Goal: Task Accomplishment & Management: Complete application form

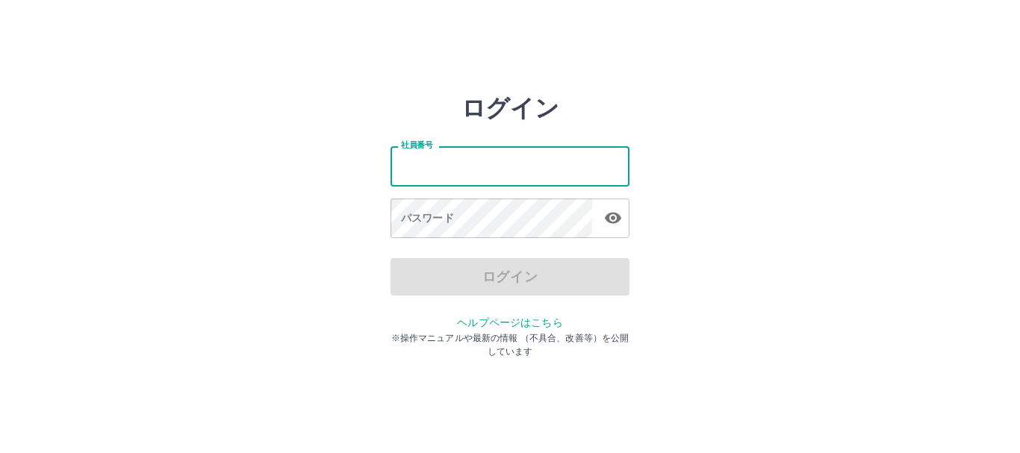
click at [491, 155] on input "社員番号" at bounding box center [510, 166] width 239 height 40
type input "*******"
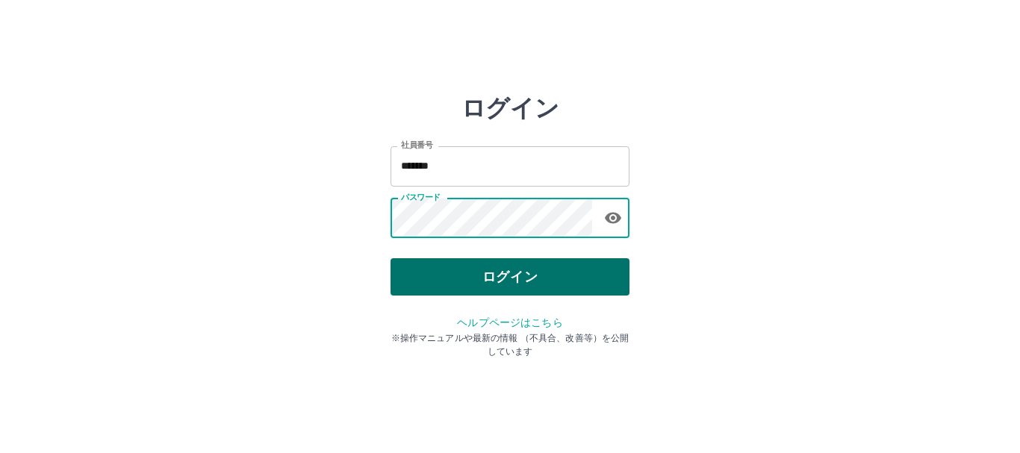
click at [517, 273] on button "ログイン" at bounding box center [510, 276] width 239 height 37
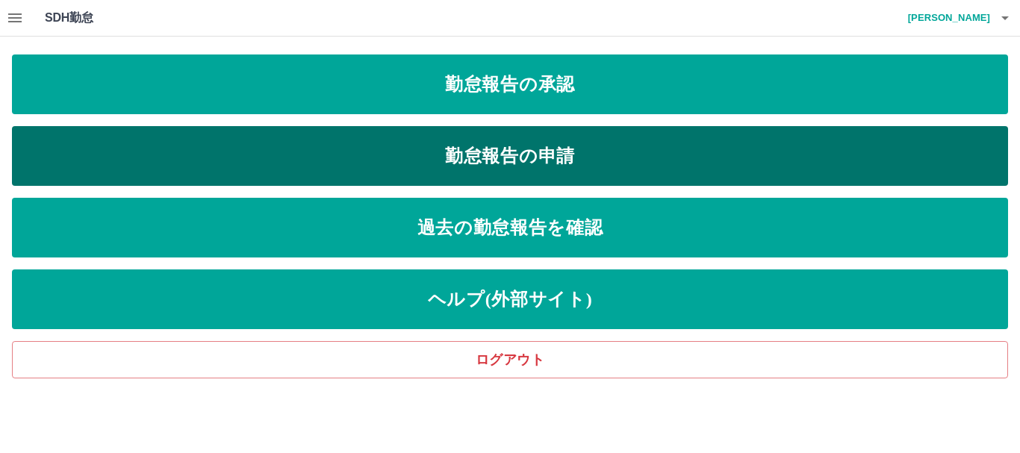
click at [538, 168] on link "勤怠報告の申請" at bounding box center [510, 156] width 996 height 60
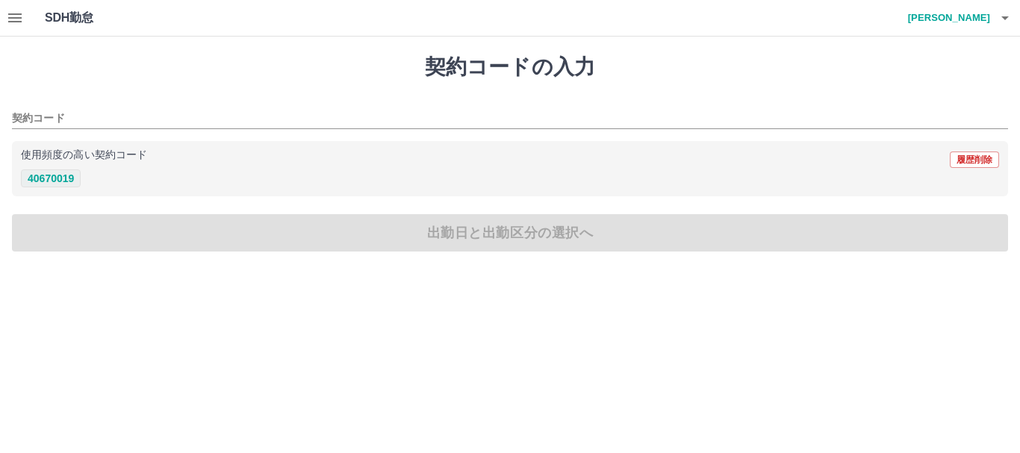
click at [52, 181] on button "40670019" at bounding box center [51, 178] width 60 height 18
type input "********"
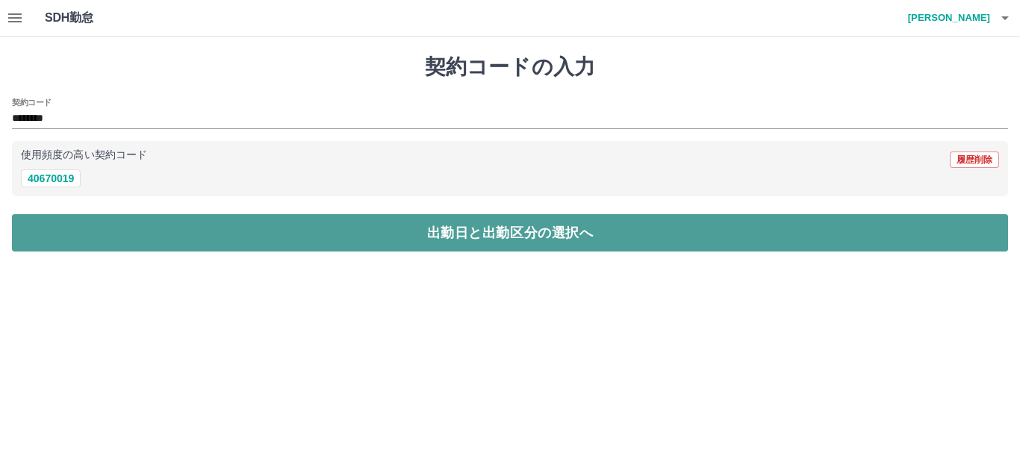
click at [154, 224] on button "出勤日と出勤区分の選択へ" at bounding box center [510, 232] width 996 height 37
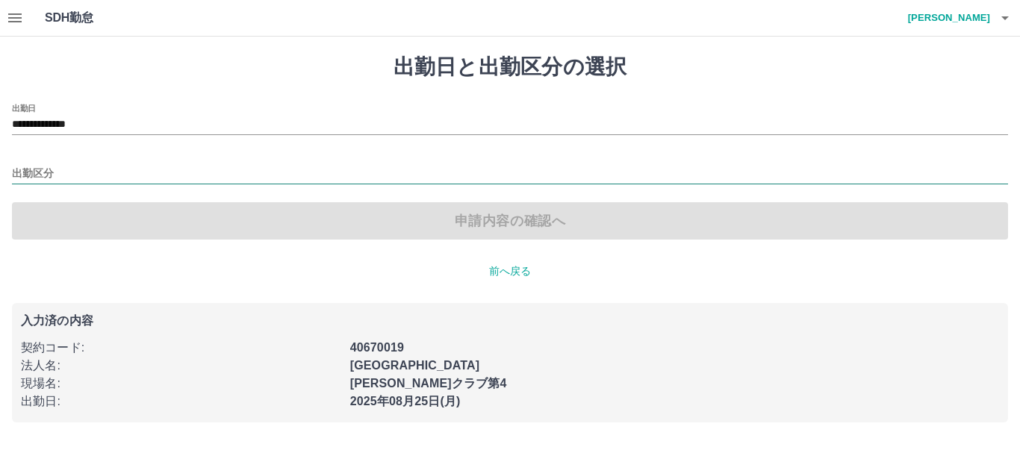
click at [73, 175] on input "出勤区分" at bounding box center [510, 174] width 996 height 19
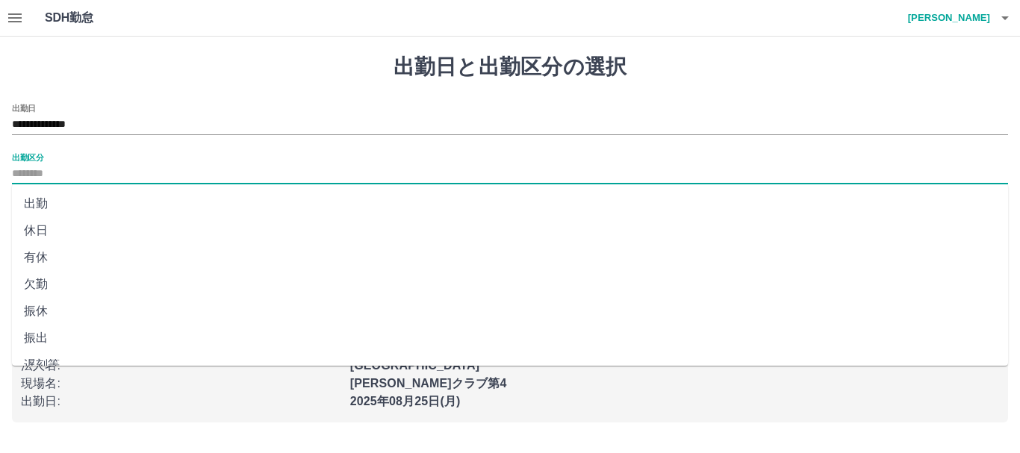
click at [69, 201] on li "出勤" at bounding box center [510, 203] width 996 height 27
type input "**"
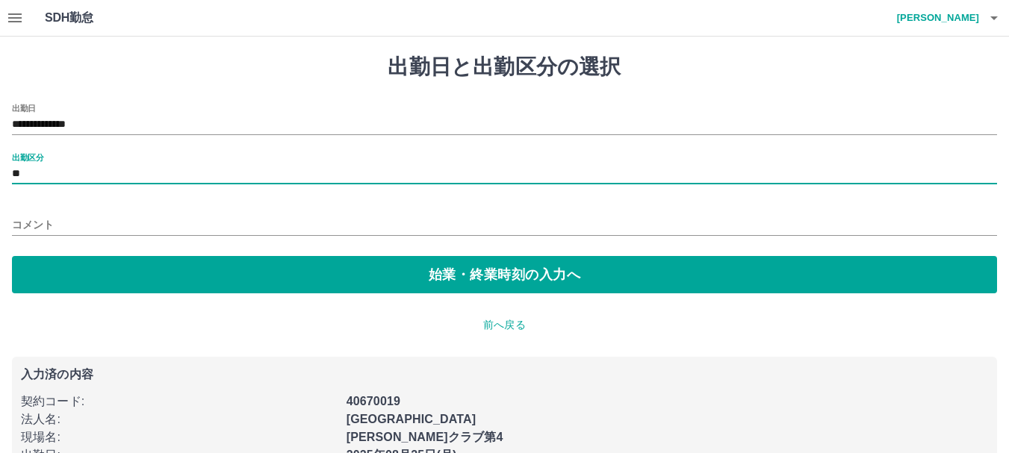
click at [55, 219] on input "コメント" at bounding box center [504, 225] width 985 height 22
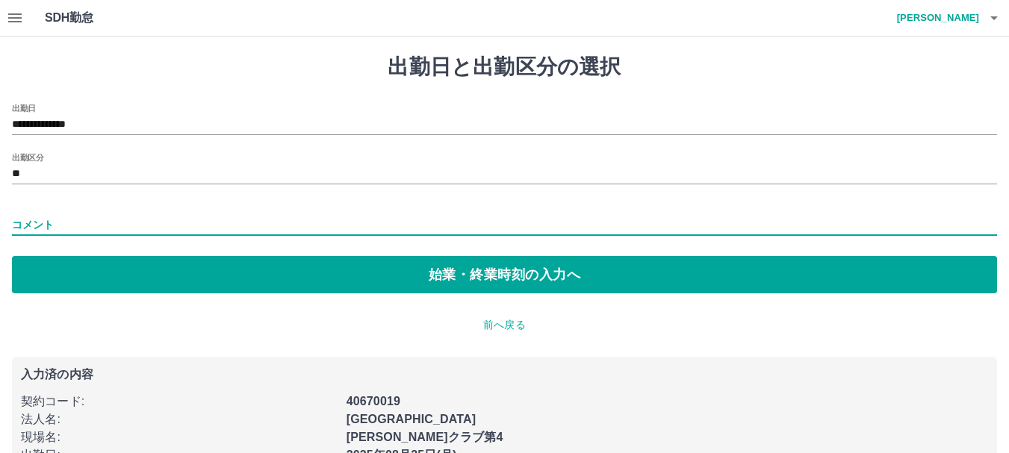
click at [90, 225] on input "コメント" at bounding box center [504, 225] width 985 height 22
type input "*"
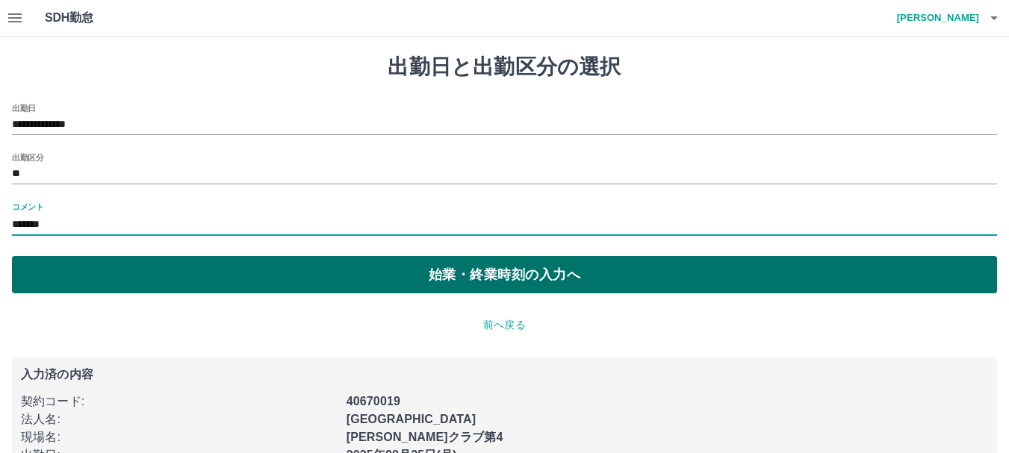
type input "*******"
click at [99, 261] on button "始業・終業時刻の入力へ" at bounding box center [504, 274] width 985 height 37
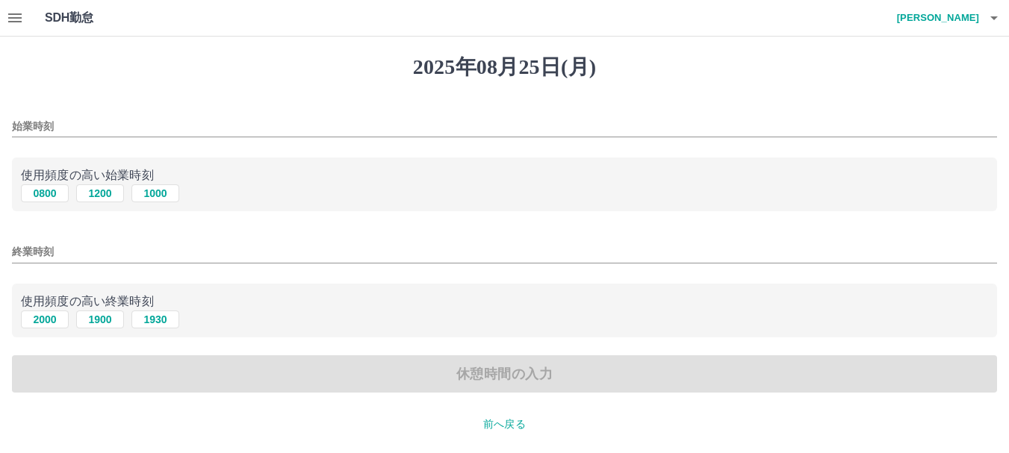
click at [89, 123] on input "始業時刻" at bounding box center [504, 127] width 985 height 22
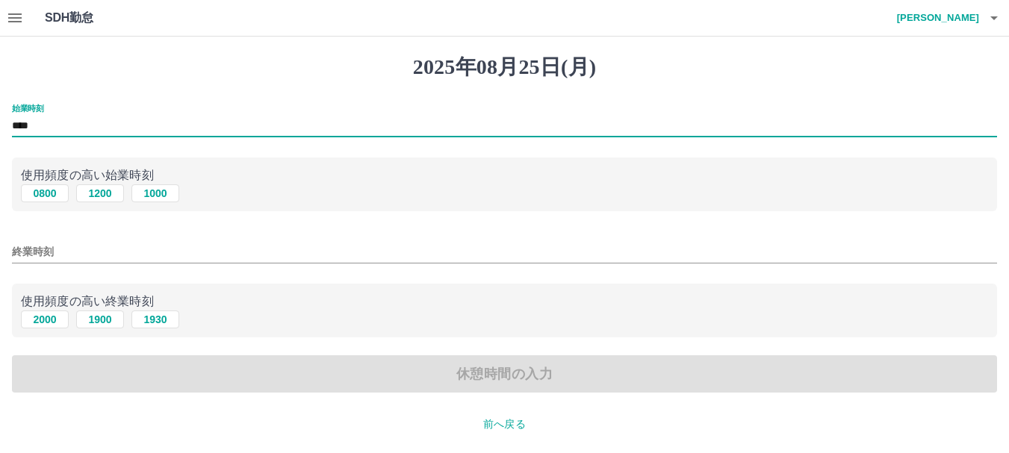
type input "****"
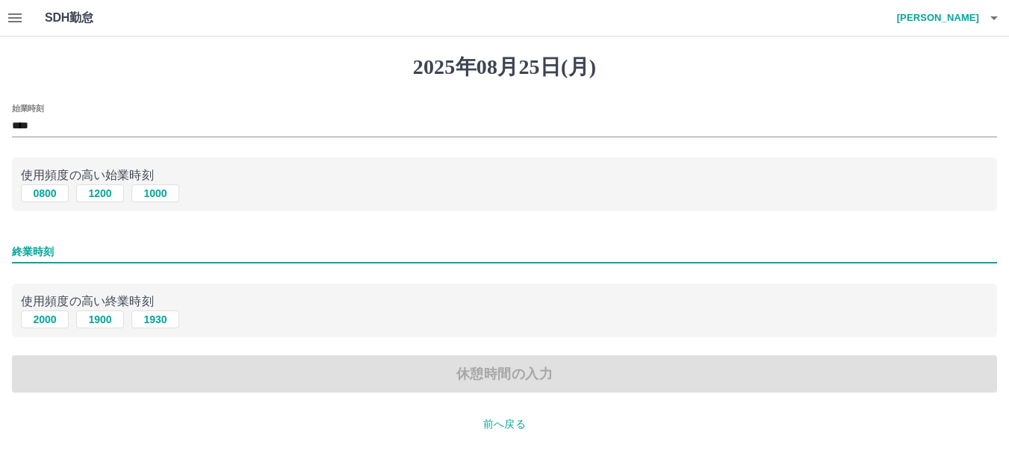
click at [81, 249] on input "終業時刻" at bounding box center [504, 252] width 985 height 22
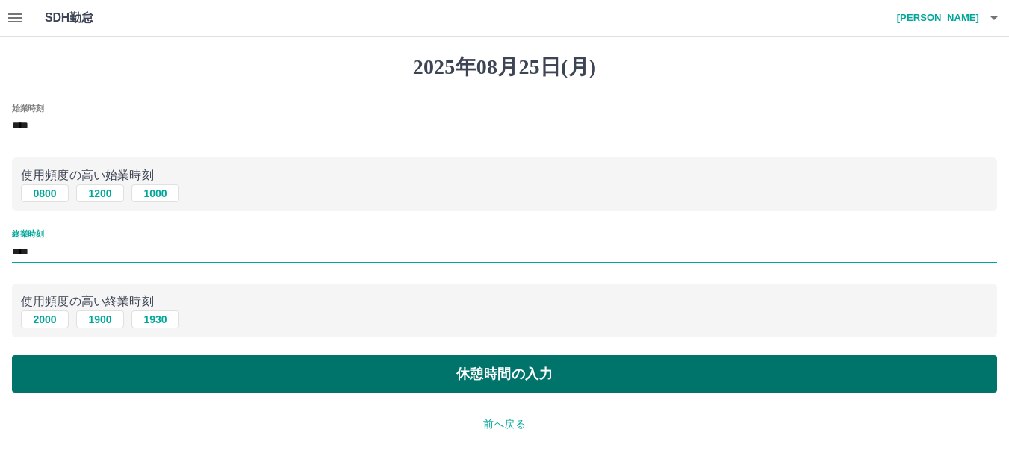
type input "****"
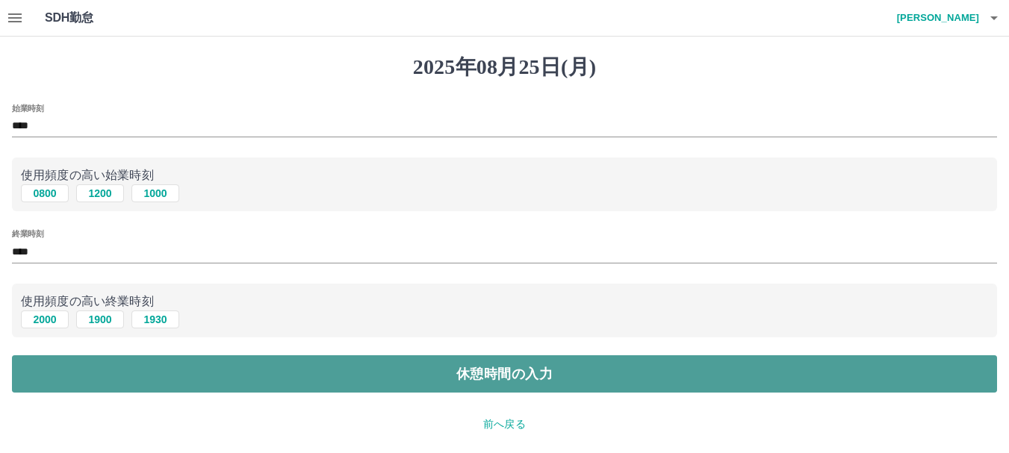
click at [161, 370] on button "休憩時間の入力" at bounding box center [504, 373] width 985 height 37
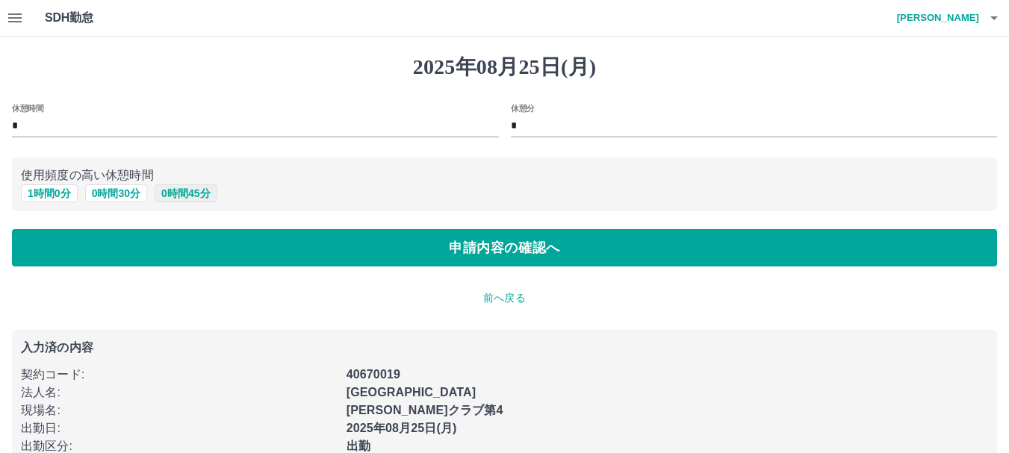
click at [179, 195] on button "0 時間 45 分" at bounding box center [186, 193] width 62 height 18
type input "**"
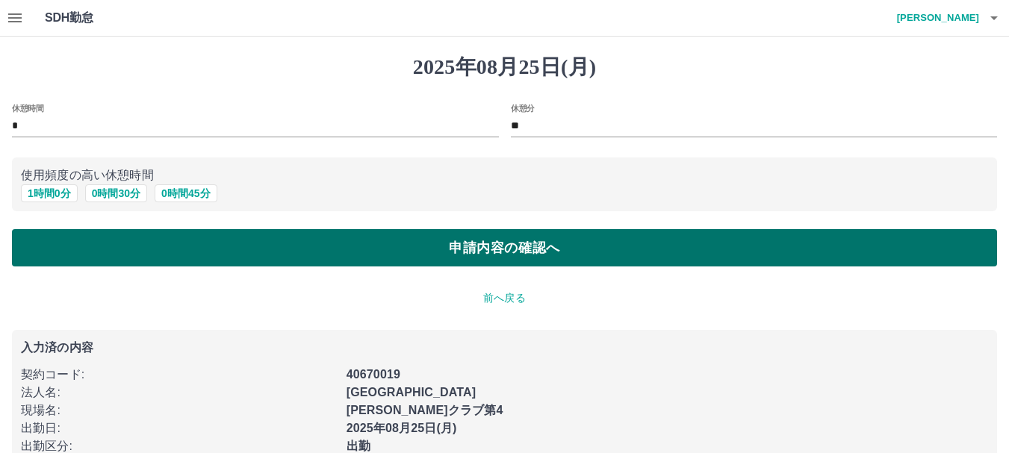
click at [281, 252] on button "申請内容の確認へ" at bounding box center [504, 247] width 985 height 37
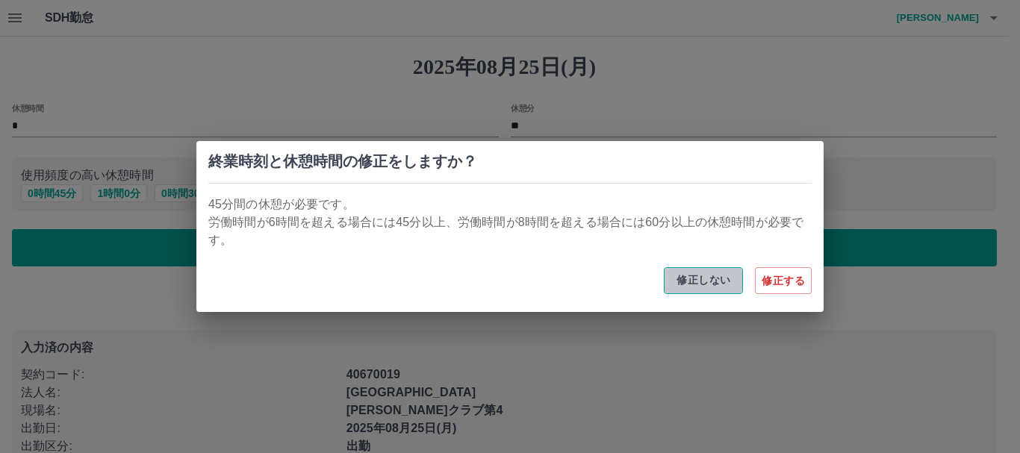
click at [700, 281] on button "修正しない" at bounding box center [703, 280] width 79 height 27
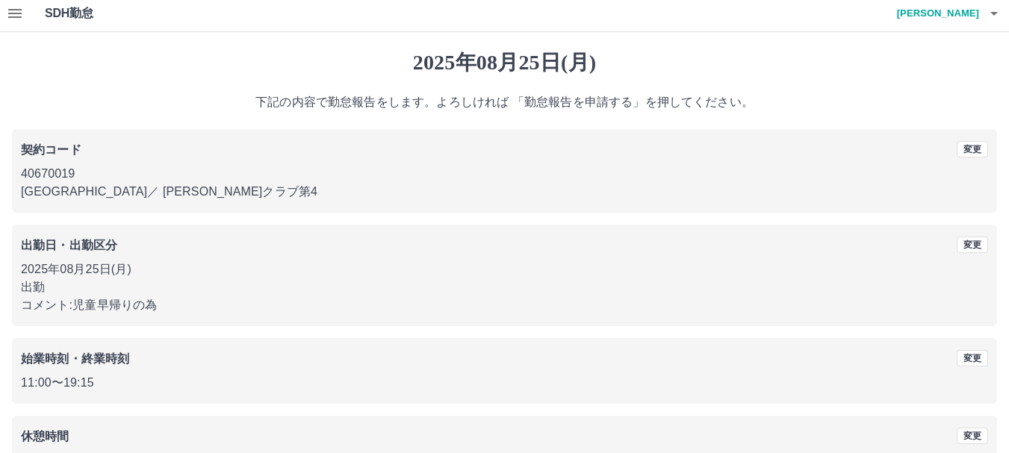
scroll to position [106, 0]
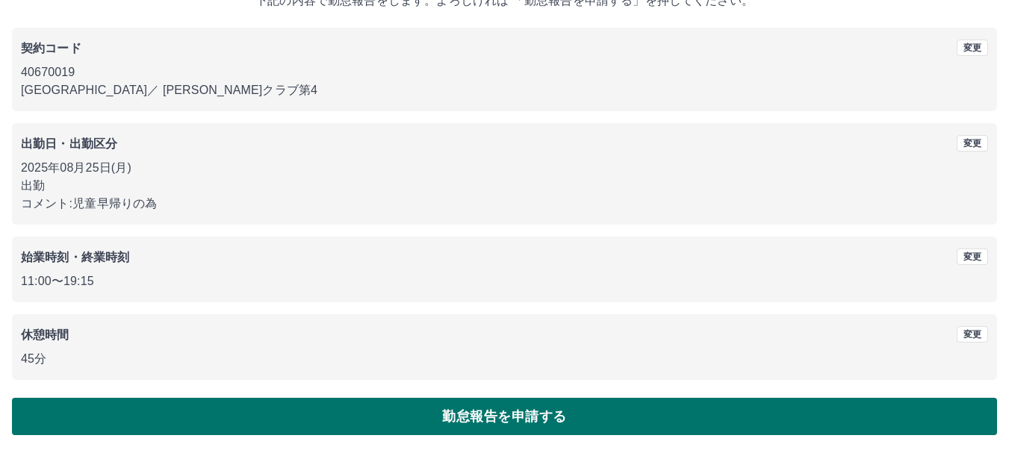
click at [436, 427] on button "勤怠報告を申請する" at bounding box center [504, 416] width 985 height 37
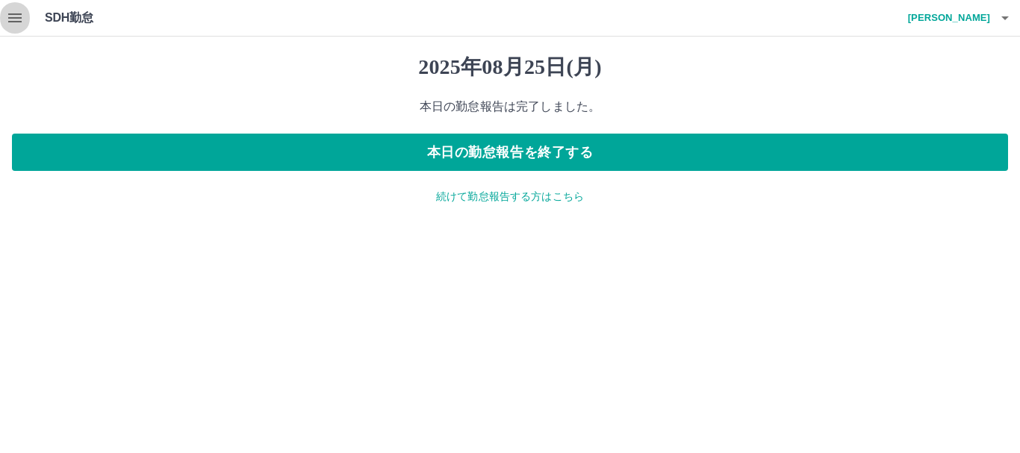
click at [16, 24] on icon "button" at bounding box center [15, 18] width 18 height 18
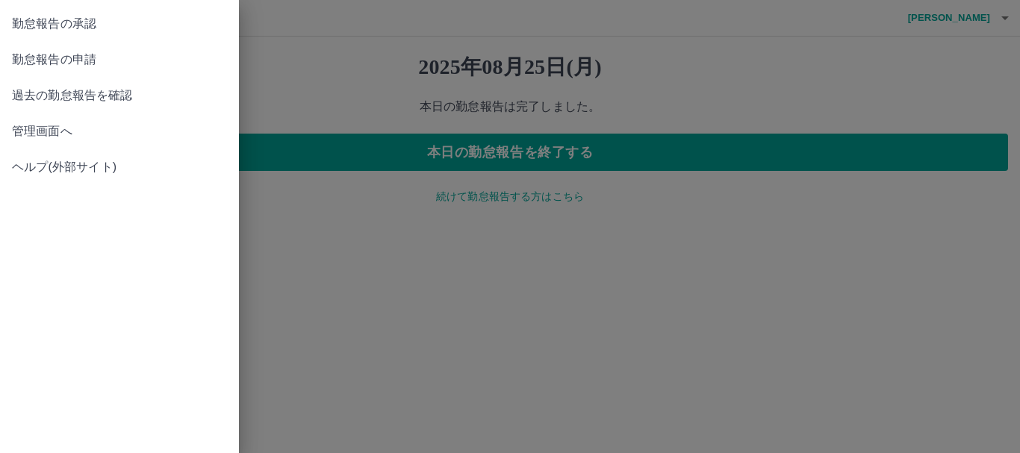
click at [76, 17] on span "勤怠報告の承認" at bounding box center [119, 24] width 215 height 18
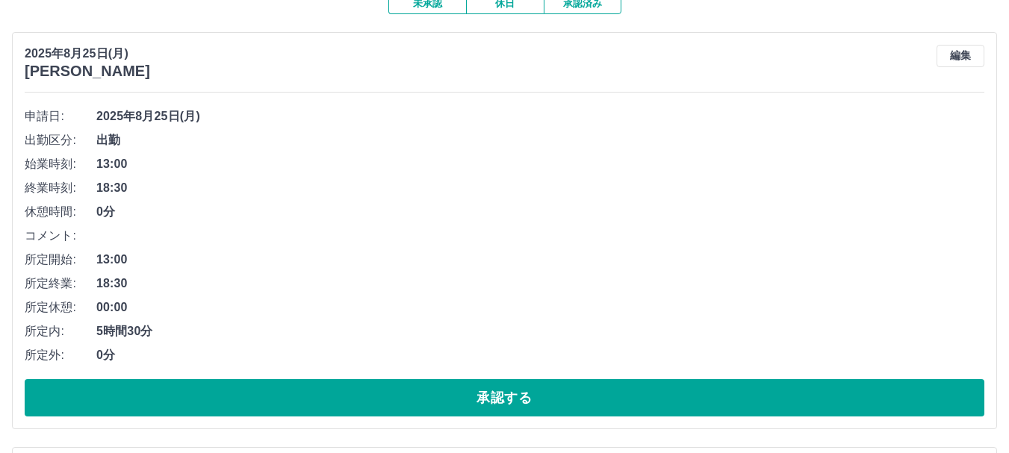
scroll to position [149, 0]
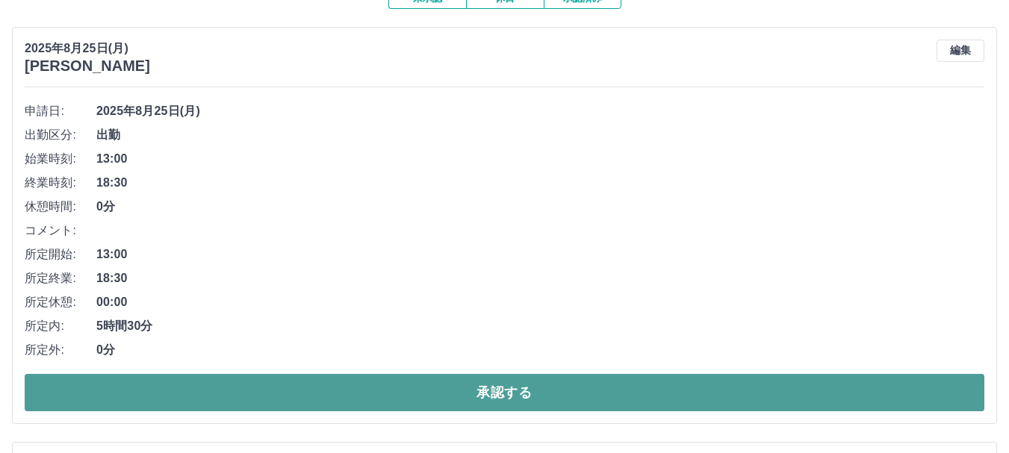
click at [370, 393] on button "承認する" at bounding box center [504, 392] width 959 height 37
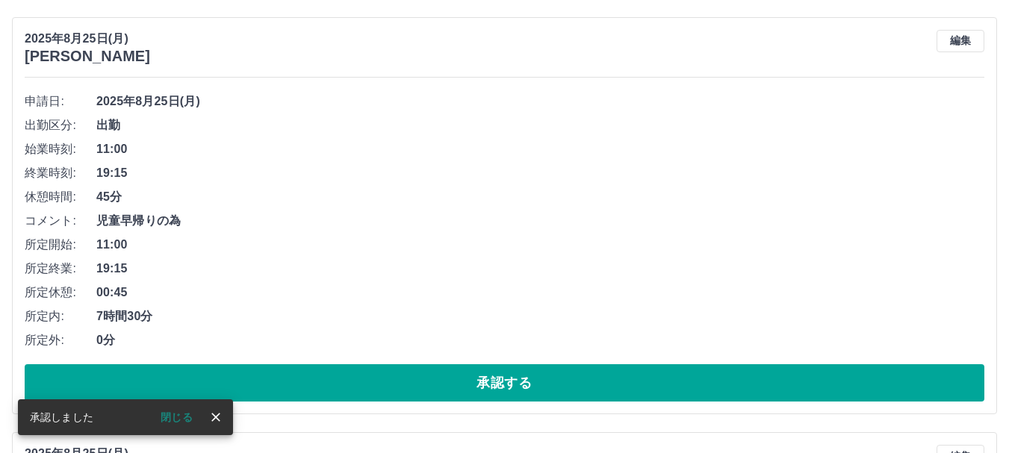
scroll to position [224, 0]
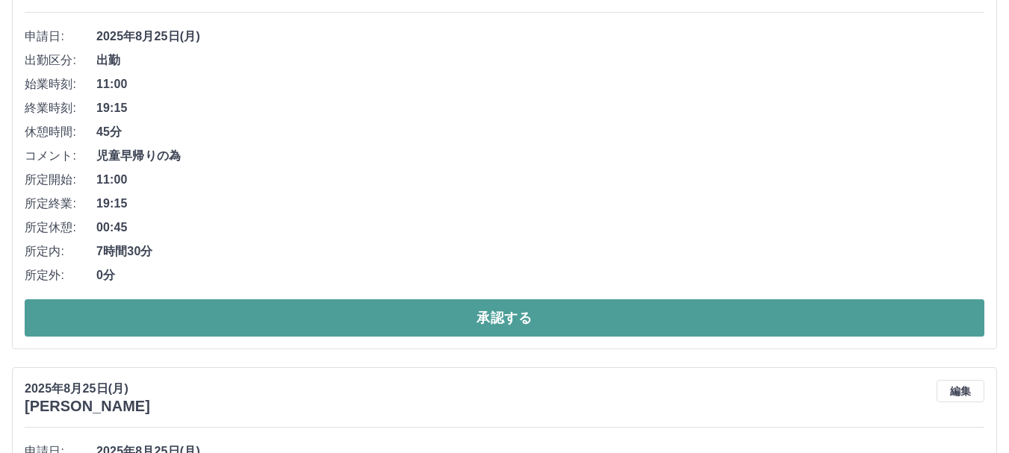
click at [377, 317] on button "承認する" at bounding box center [504, 317] width 959 height 37
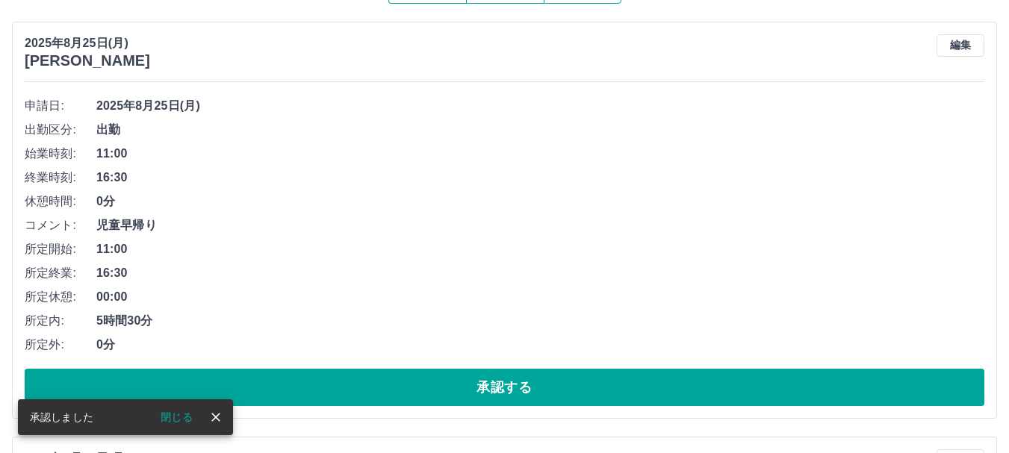
scroll to position [182, 0]
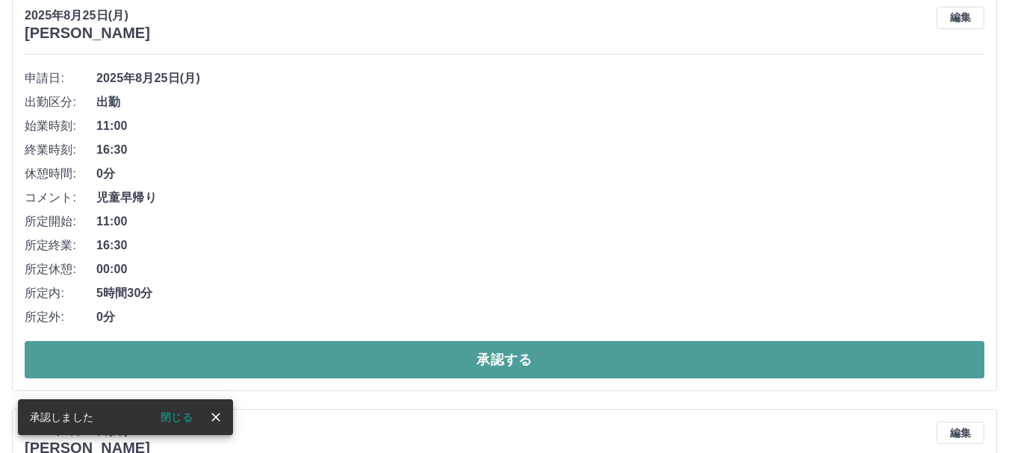
click at [384, 367] on button "承認する" at bounding box center [504, 359] width 959 height 37
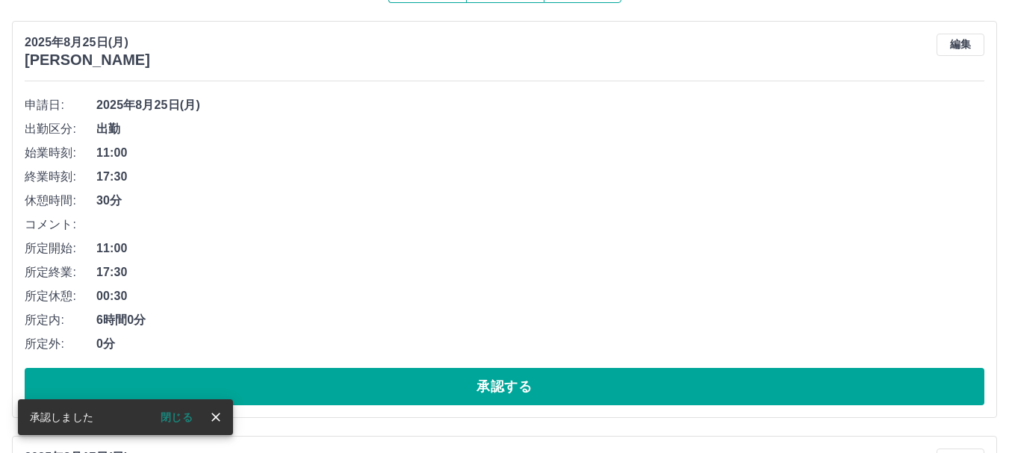
scroll to position [149, 0]
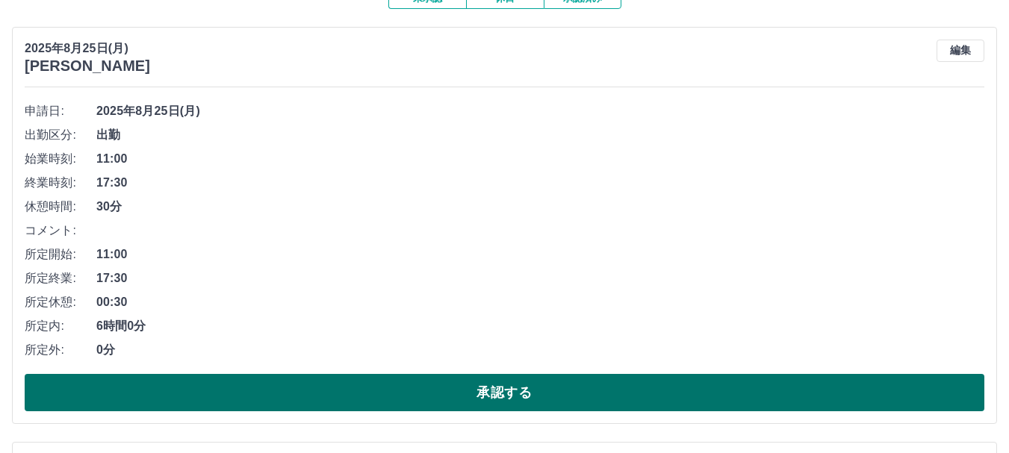
click at [408, 396] on button "承認する" at bounding box center [504, 392] width 959 height 37
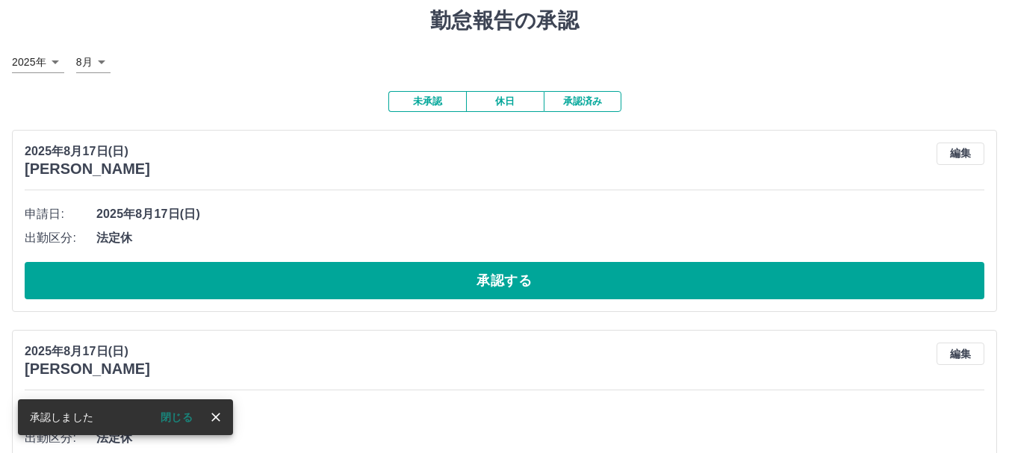
scroll to position [0, 0]
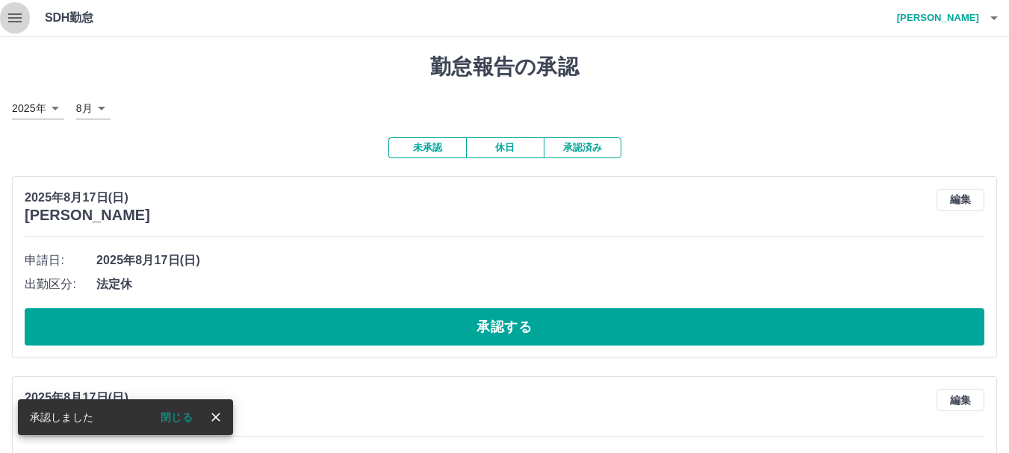
click at [21, 15] on icon "button" at bounding box center [14, 17] width 13 height 9
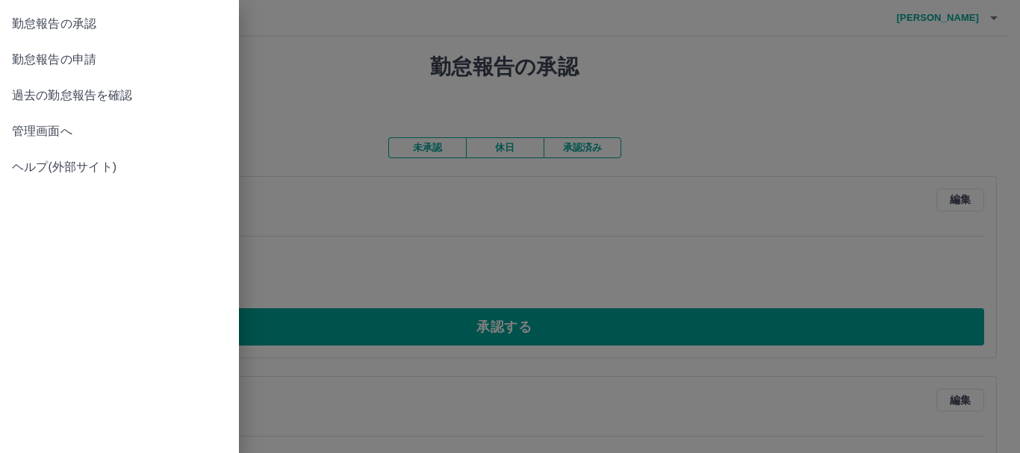
click at [59, 129] on span "管理画面へ" at bounding box center [119, 131] width 215 height 18
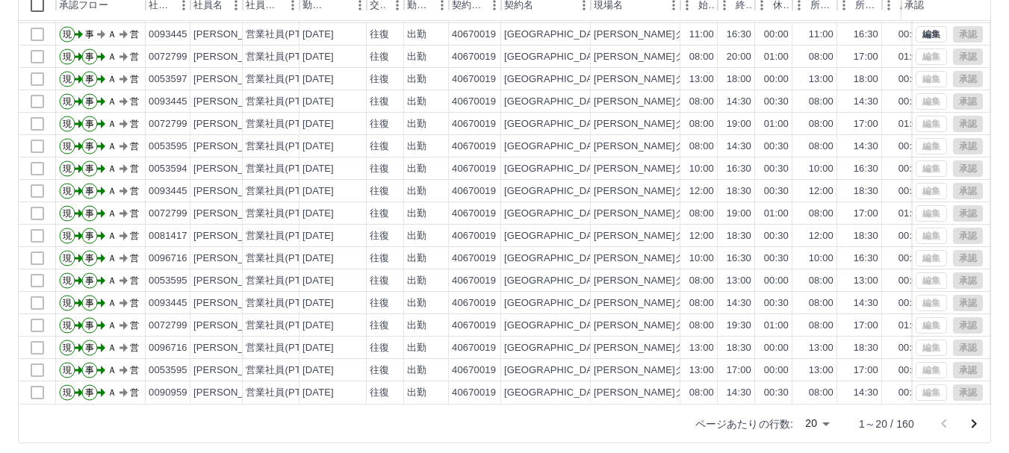
scroll to position [178, 0]
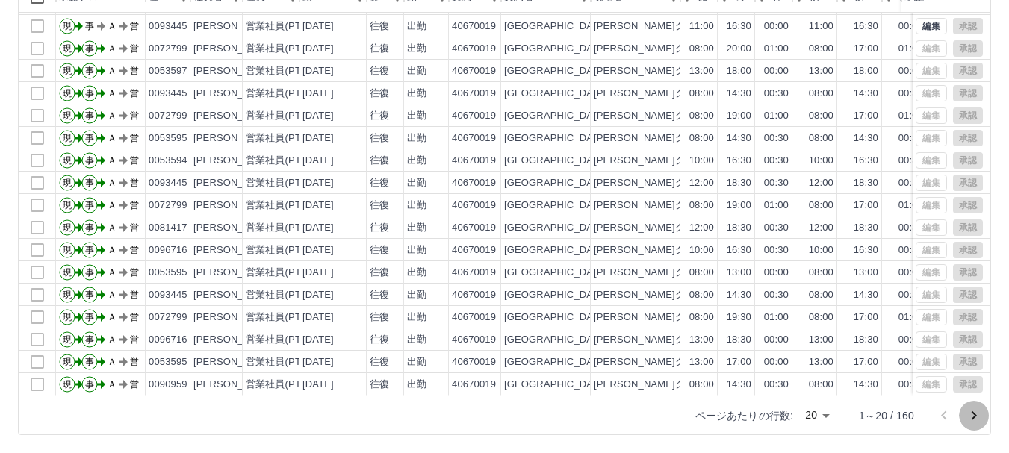
click at [973, 417] on icon "次のページへ" at bounding box center [973, 415] width 5 height 9
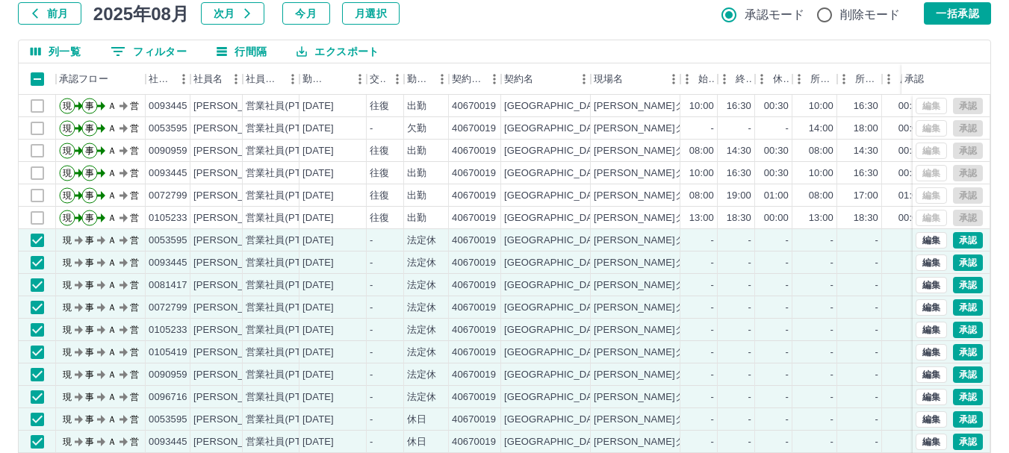
scroll to position [0, 0]
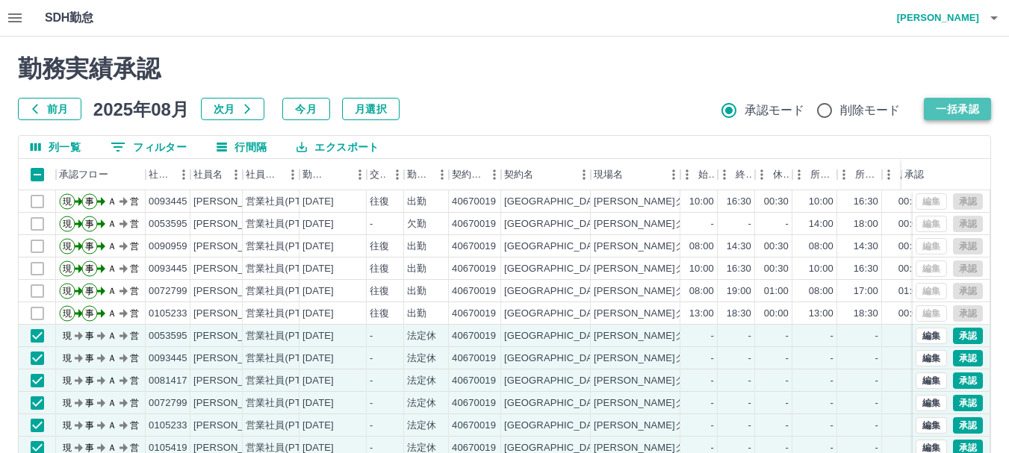
click at [957, 105] on button "一括承認" at bounding box center [957, 109] width 67 height 22
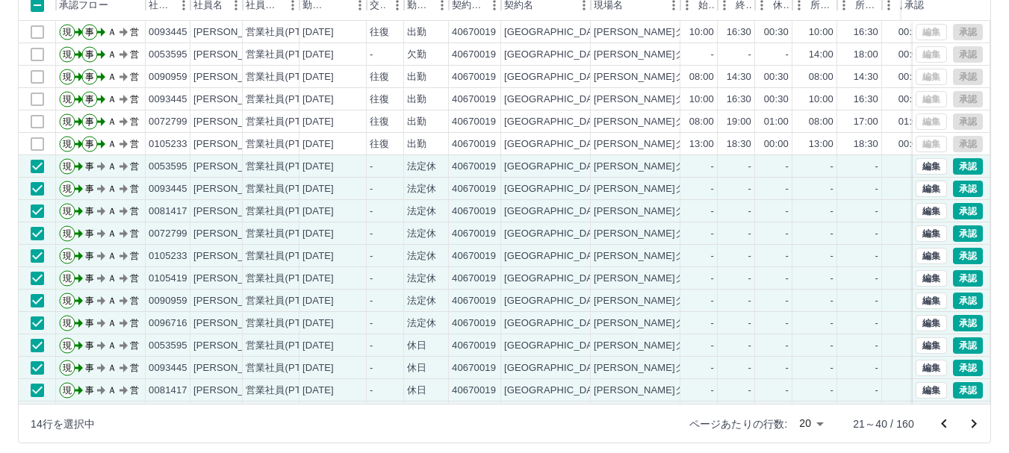
scroll to position [178, 0]
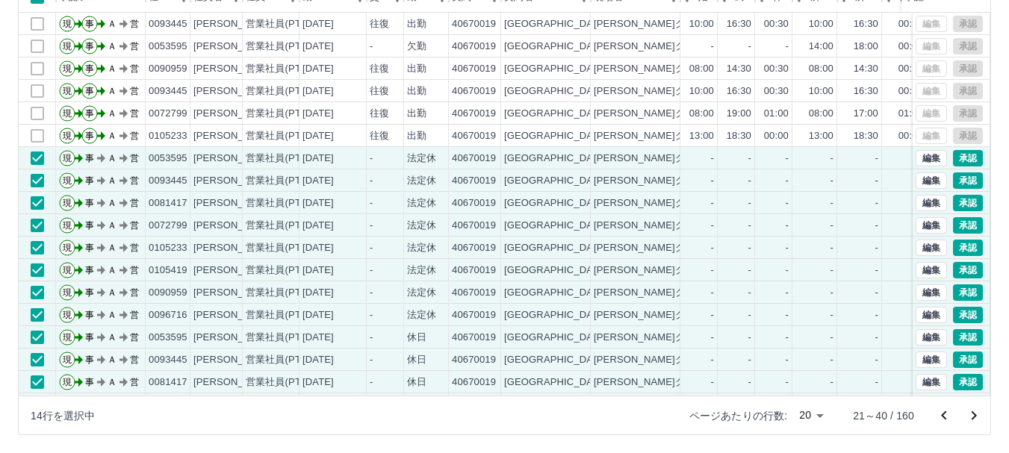
click at [978, 420] on icon "次のページへ" at bounding box center [974, 416] width 18 height 18
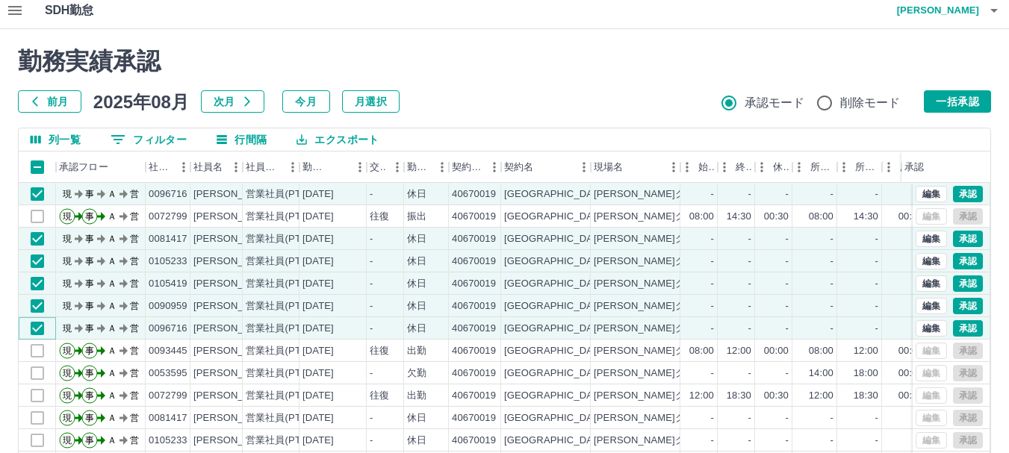
scroll to position [0, 0]
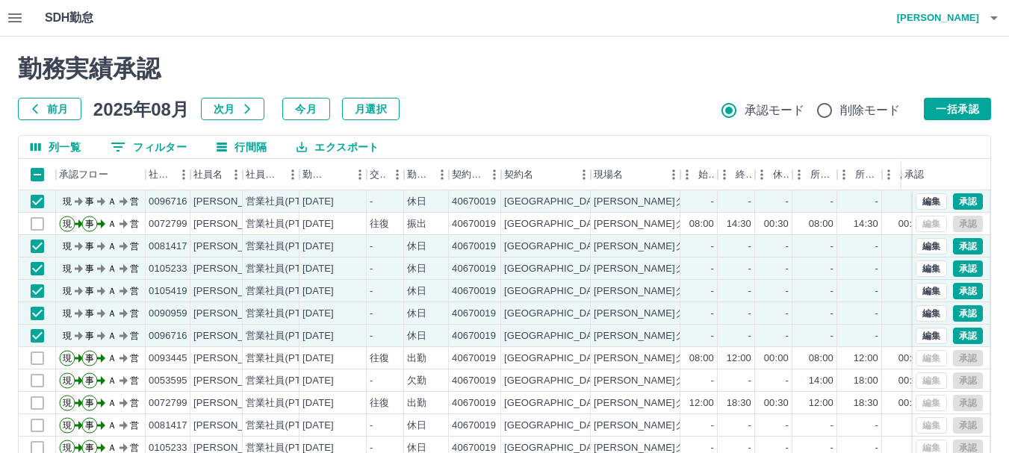
click at [978, 106] on button "一括承認" at bounding box center [957, 109] width 67 height 22
click at [15, 13] on icon "button" at bounding box center [14, 17] width 13 height 9
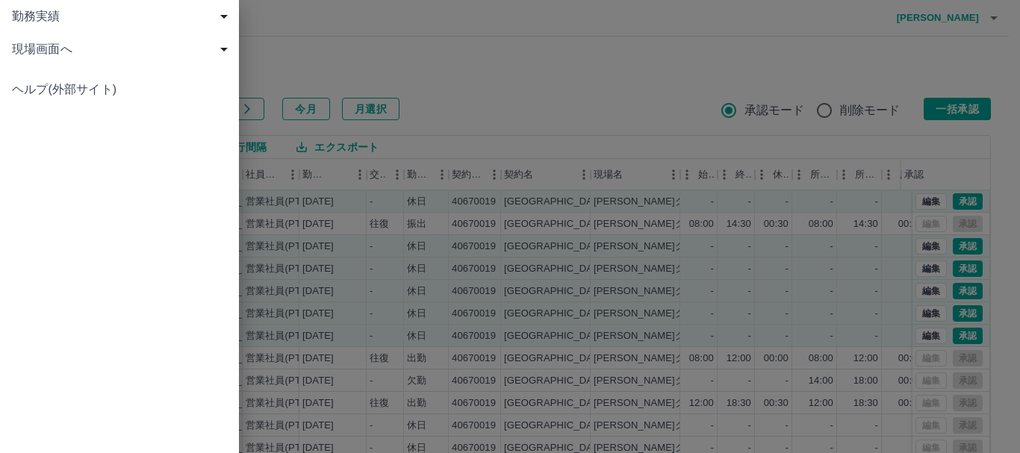
click at [54, 55] on span "現場画面へ" at bounding box center [122, 49] width 221 height 18
click at [67, 76] on span "現場画面へ" at bounding box center [127, 82] width 200 height 18
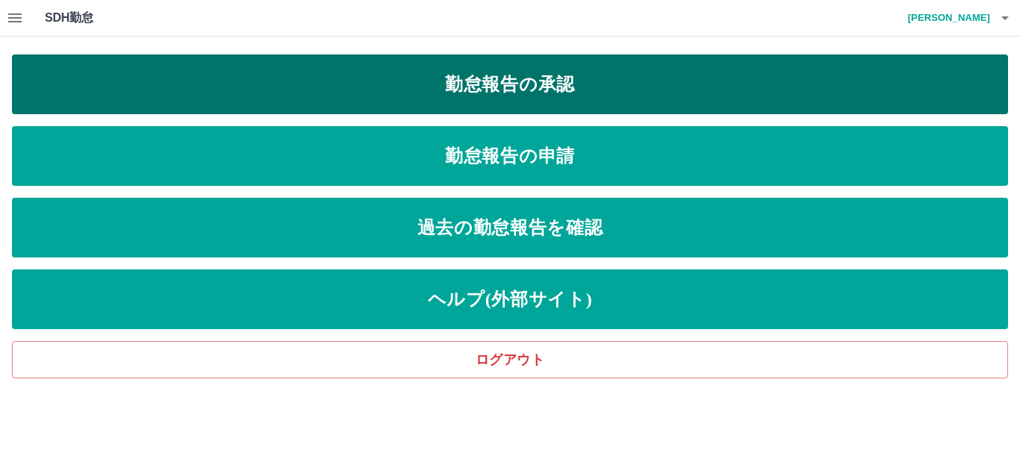
click at [191, 72] on link "勤怠報告の承認" at bounding box center [510, 85] width 996 height 60
